Goal: Task Accomplishment & Management: Complete application form

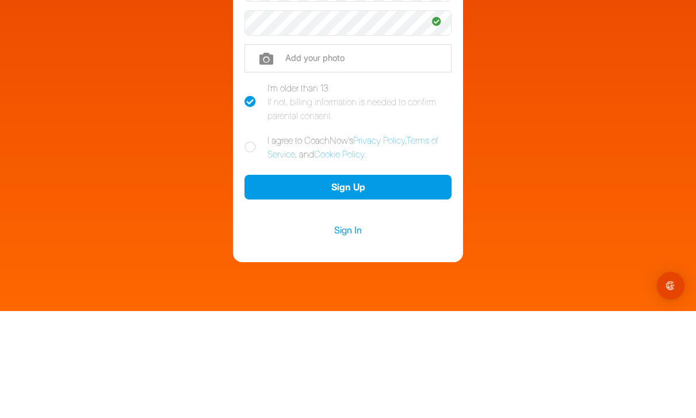
scroll to position [37, 0]
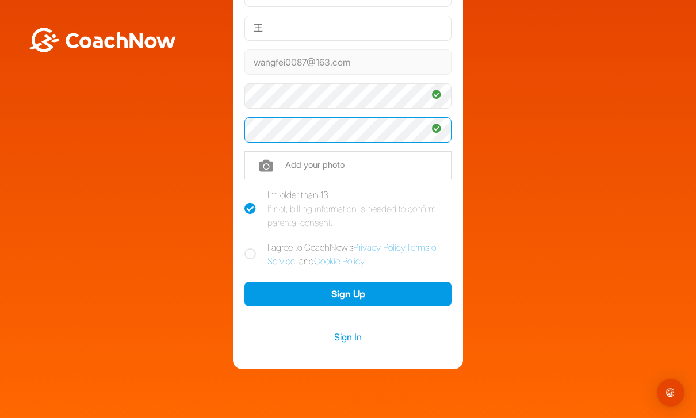
click at [422, 282] on button "Sign Up" at bounding box center [348, 294] width 207 height 25
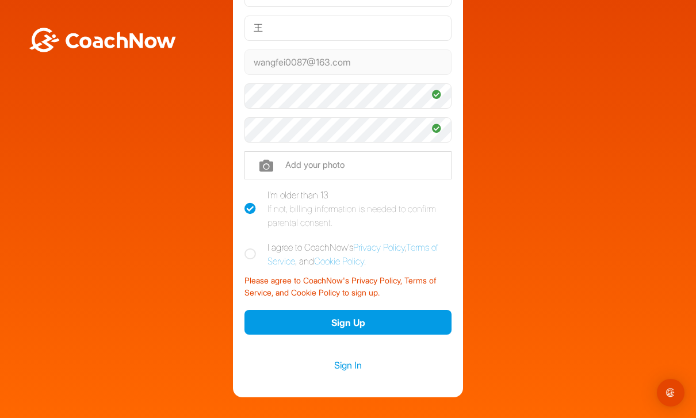
click at [248, 249] on icon at bounding box center [251, 255] width 12 height 12
click at [248, 241] on input "I agree to CoachNow's Privacy Policy , Terms of Service , and Cookie Policy ." at bounding box center [248, 244] width 7 height 7
checkbox input "true"
click at [405, 310] on button "Sign Up" at bounding box center [348, 322] width 207 height 25
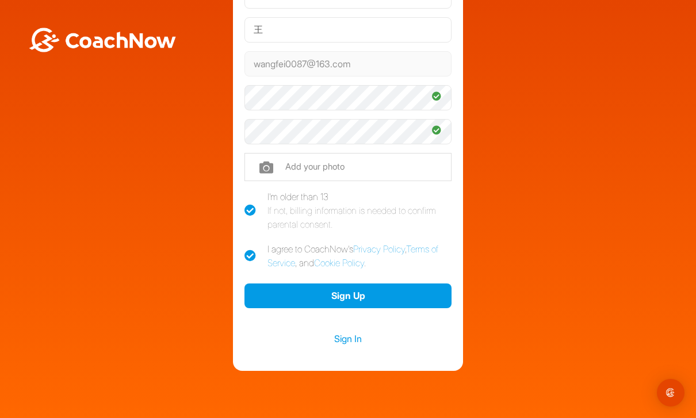
scroll to position [120, 0]
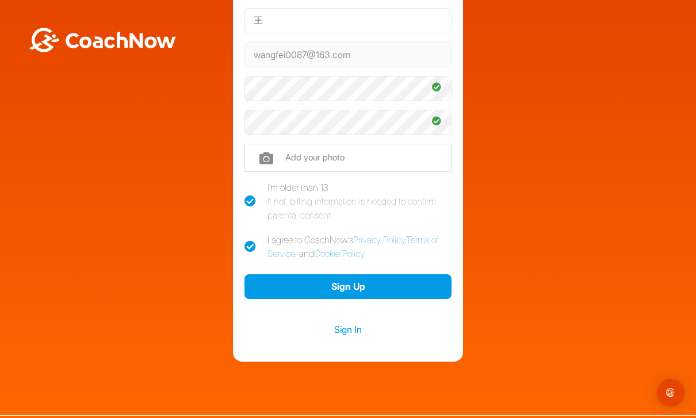
click at [426, 274] on button "Sign Up" at bounding box center [348, 286] width 207 height 25
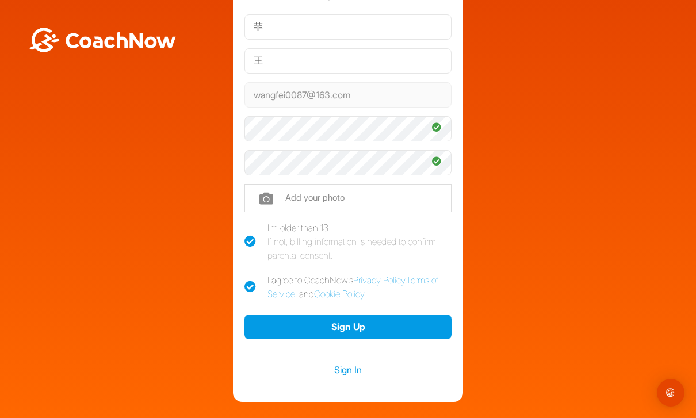
scroll to position [83, 0]
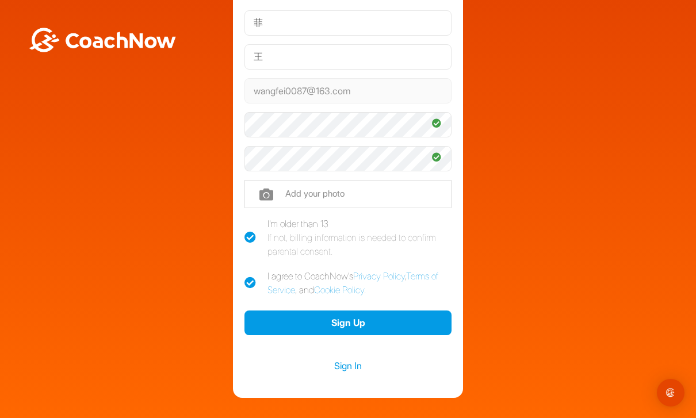
click at [353, 358] on link "Sign In" at bounding box center [348, 365] width 207 height 15
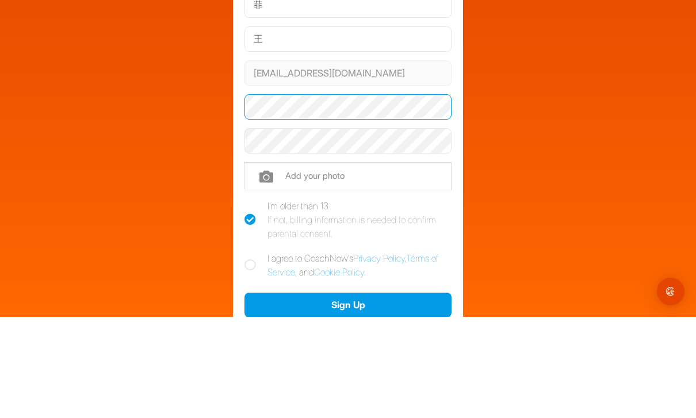
scroll to position [37, 0]
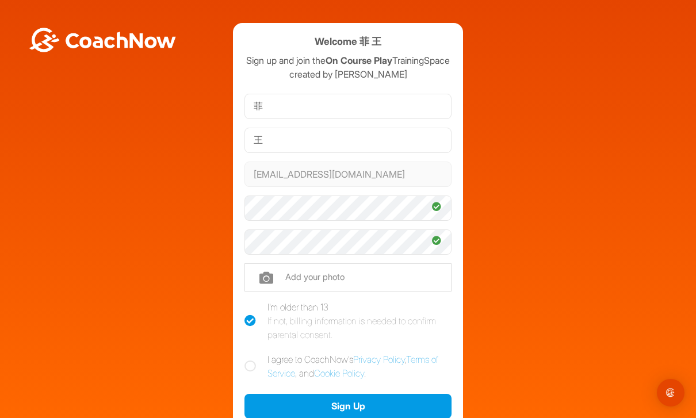
click at [248, 361] on icon at bounding box center [251, 367] width 12 height 12
click at [248, 353] on input "I agree to CoachNow's Privacy Policy , Terms of Service , and Cookie Policy ." at bounding box center [248, 356] width 7 height 7
checkbox input "true"
click at [424, 394] on button "Sign Up" at bounding box center [348, 406] width 207 height 25
click at [416, 394] on button "Sign Up" at bounding box center [348, 406] width 207 height 25
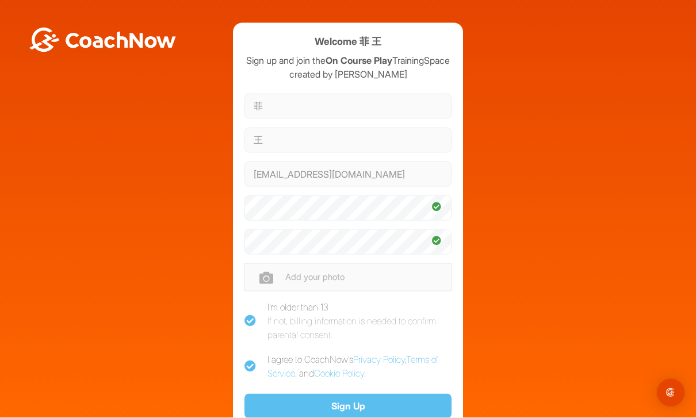
scroll to position [0, 0]
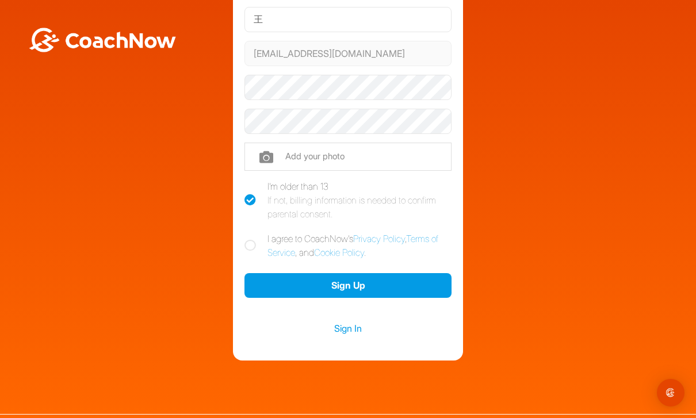
scroll to position [120, 0]
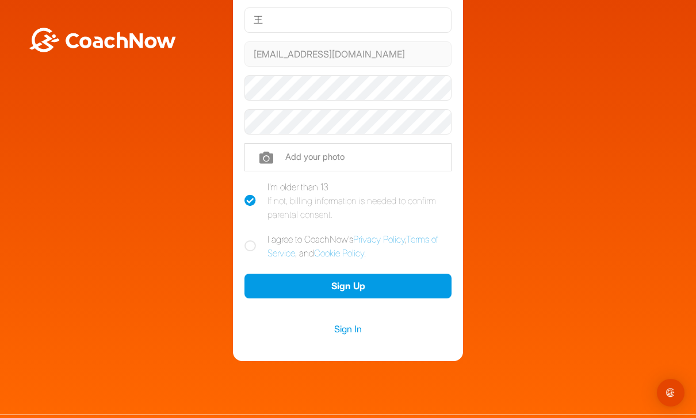
click at [434, 299] on button "Sign Up" at bounding box center [348, 286] width 207 height 25
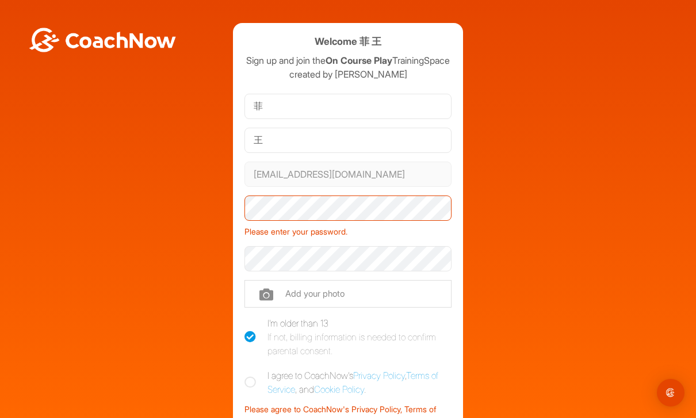
scroll to position [0, 0]
